Goal: Navigation & Orientation: Find specific page/section

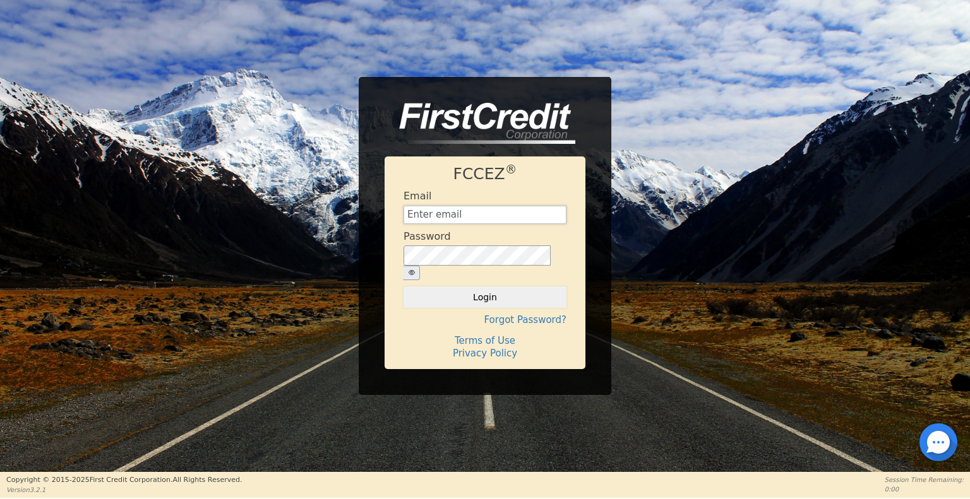
click at [445, 222] on input "text" at bounding box center [484, 215] width 163 height 19
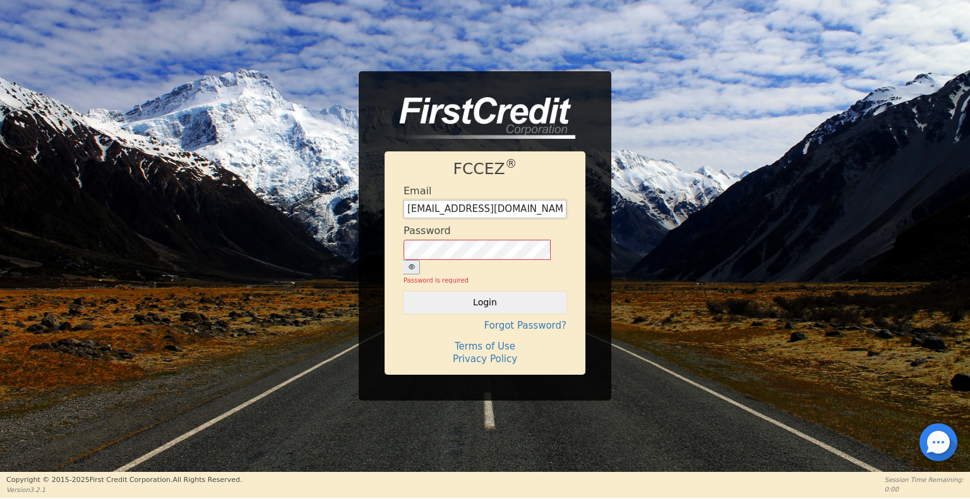
type input "toplineroofingfl@gmail.com"
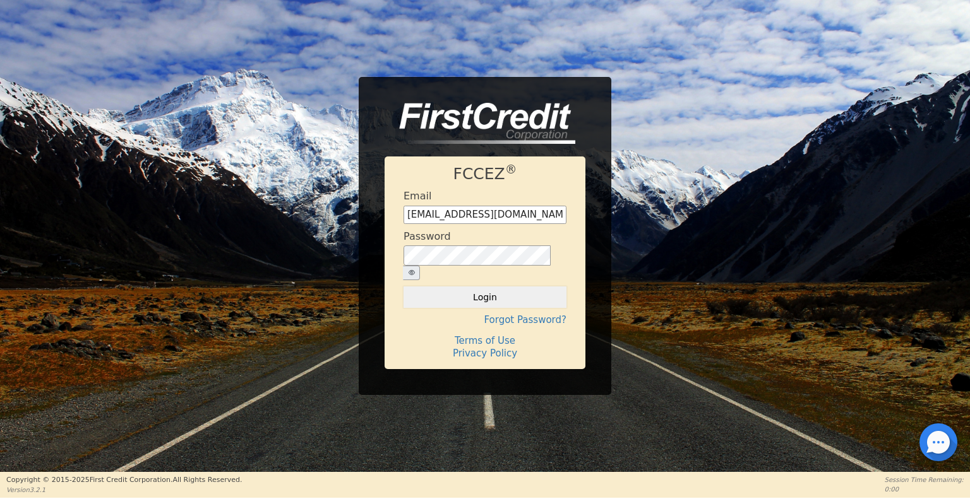
click at [420, 266] on button "button" at bounding box center [411, 273] width 17 height 15
click at [510, 294] on button "Login" at bounding box center [484, 297] width 163 height 21
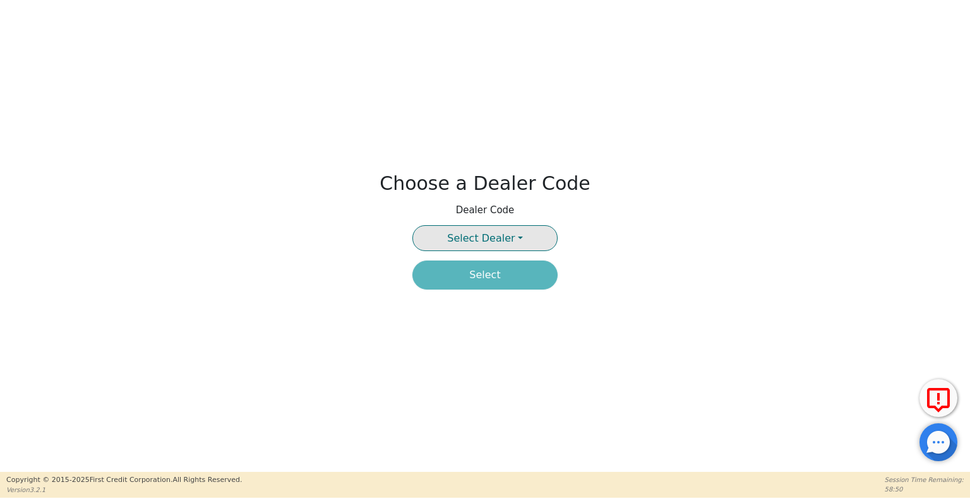
click at [520, 242] on button "Select Dealer" at bounding box center [484, 238] width 145 height 26
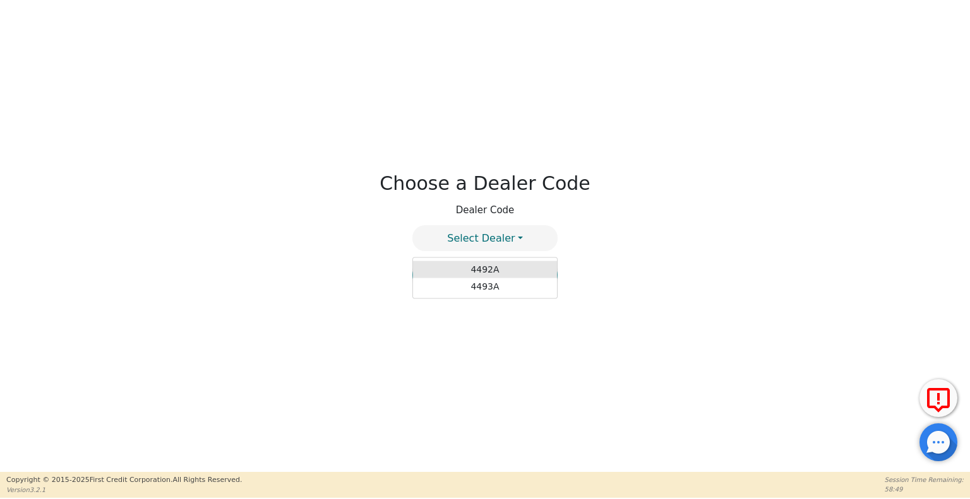
click at [491, 272] on link "4492A" at bounding box center [485, 269] width 144 height 17
click at [504, 273] on button "Select" at bounding box center [484, 275] width 145 height 29
